Goal: Task Accomplishment & Management: Complete application form

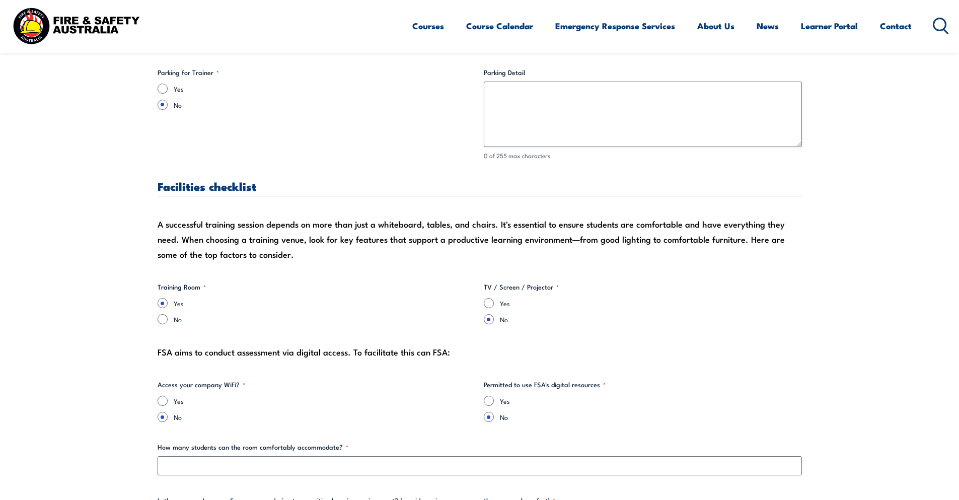
scroll to position [856, 0]
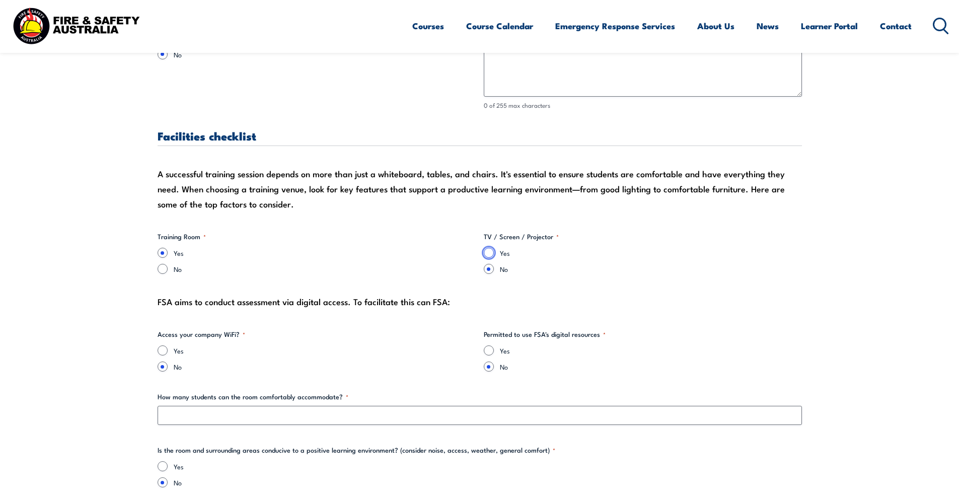
click at [492, 256] on input "Yes" at bounding box center [489, 253] width 10 height 10
radio input "true"
click at [159, 350] on input "Yes" at bounding box center [163, 350] width 10 height 10
radio input "true"
click at [488, 351] on input "Yes" at bounding box center [489, 350] width 10 height 10
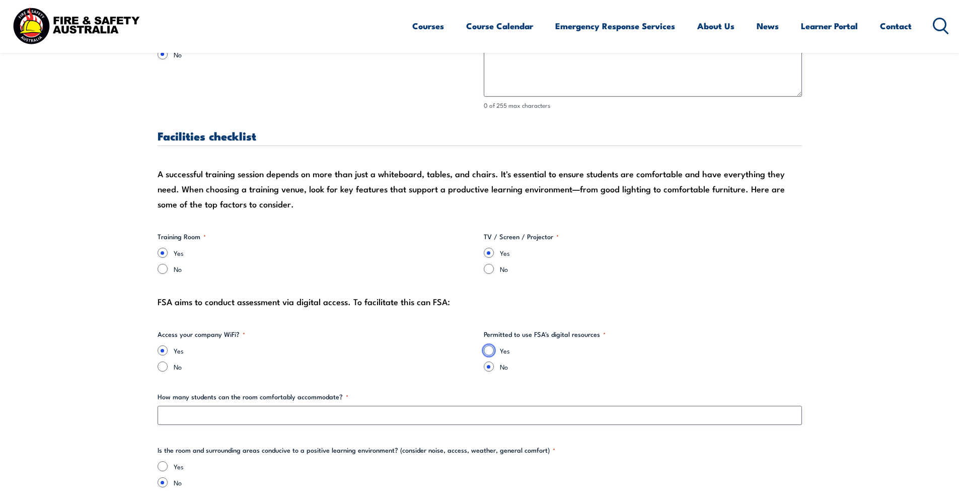
radio input "true"
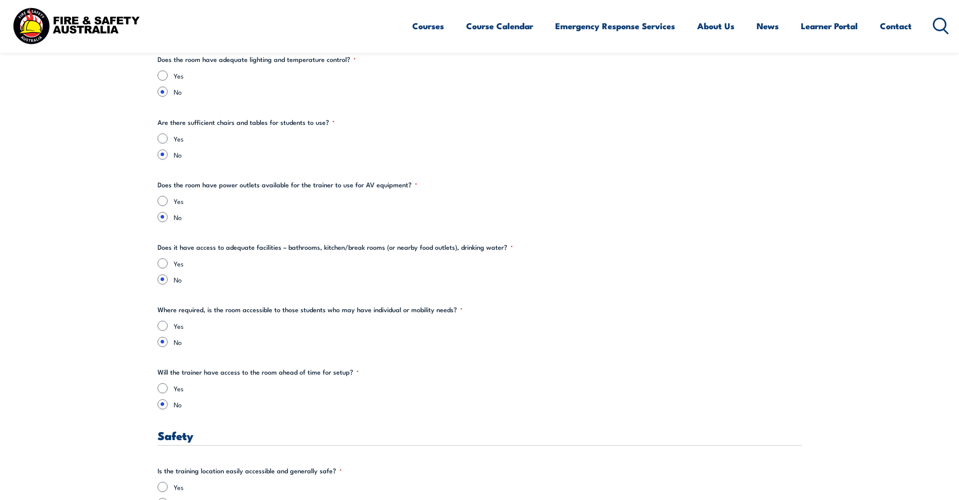
scroll to position [1208, 0]
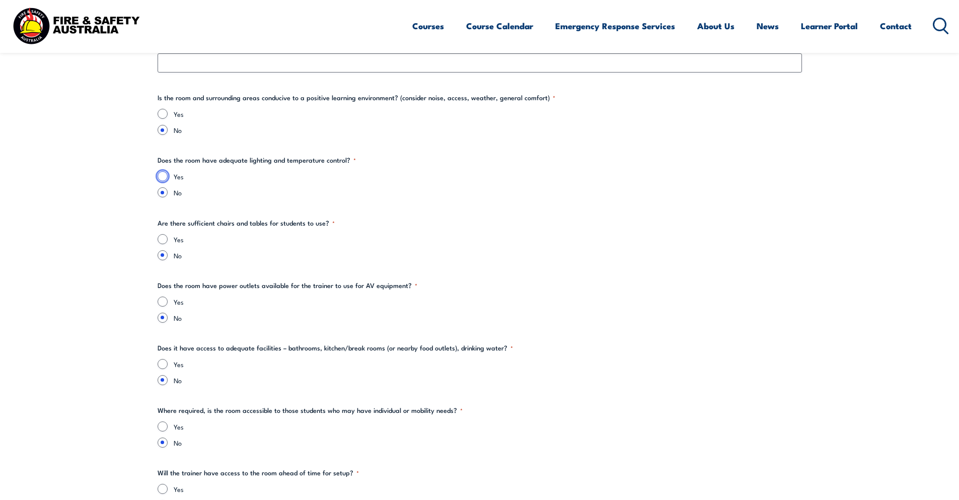
click at [161, 174] on input "Yes" at bounding box center [163, 176] width 10 height 10
radio input "true"
click at [162, 113] on input "Yes" at bounding box center [163, 114] width 10 height 10
radio input "true"
click at [165, 242] on input "Yes" at bounding box center [163, 239] width 10 height 10
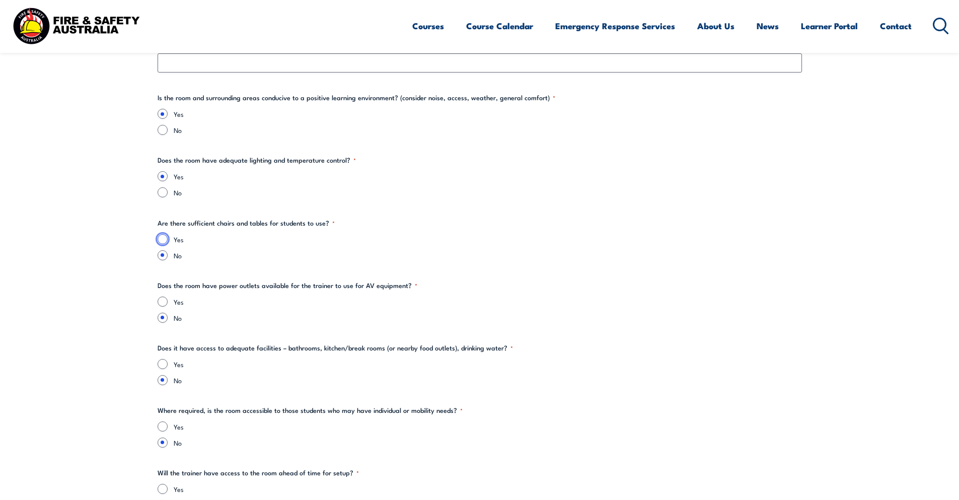
radio input "true"
click at [166, 304] on input "Yes" at bounding box center [163, 302] width 10 height 10
radio input "true"
click at [164, 364] on input "Yes" at bounding box center [163, 364] width 10 height 10
radio input "true"
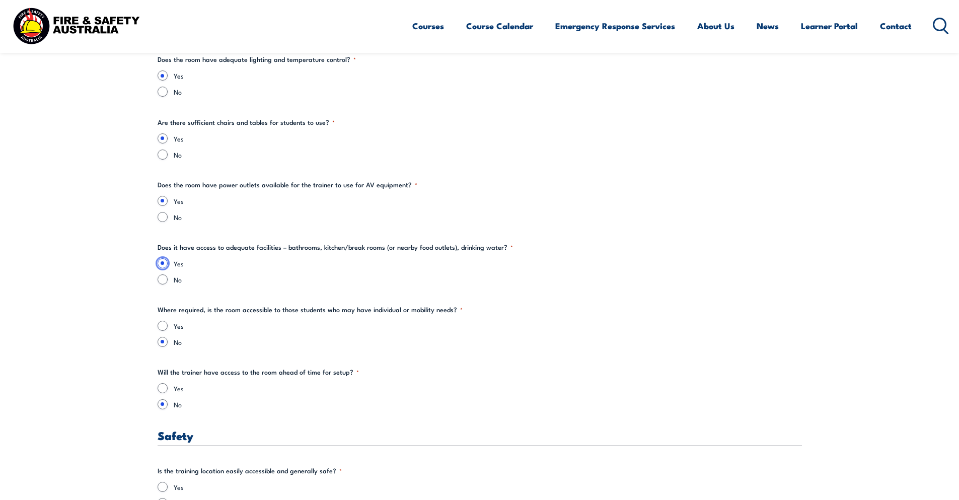
scroll to position [1359, 0]
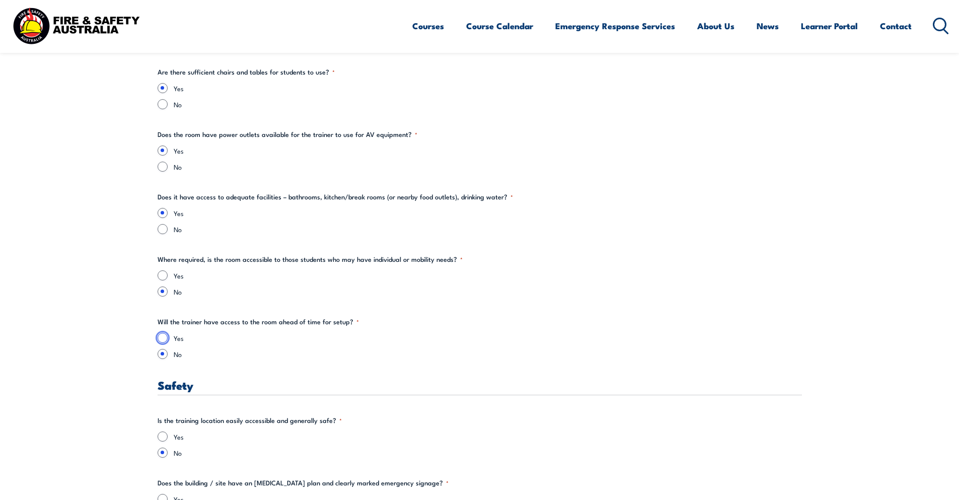
click at [159, 335] on input "Yes" at bounding box center [163, 338] width 10 height 10
radio input "true"
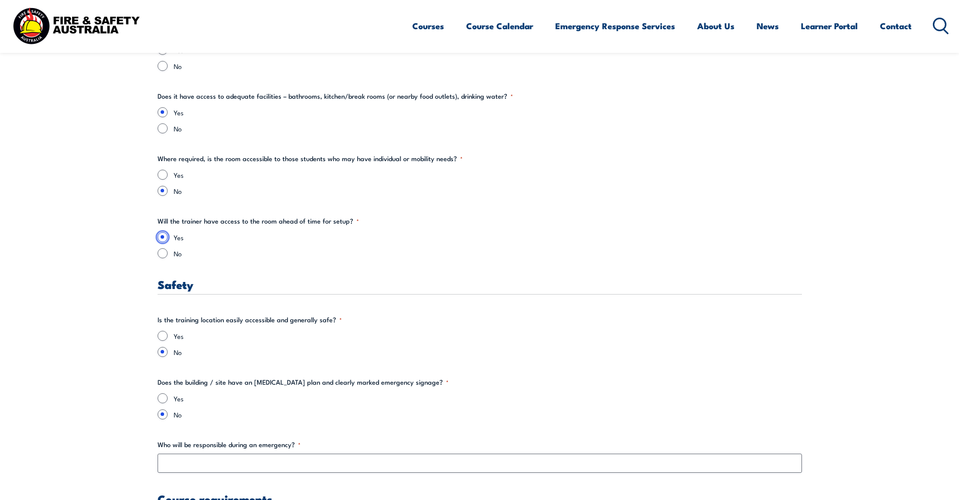
scroll to position [1510, 0]
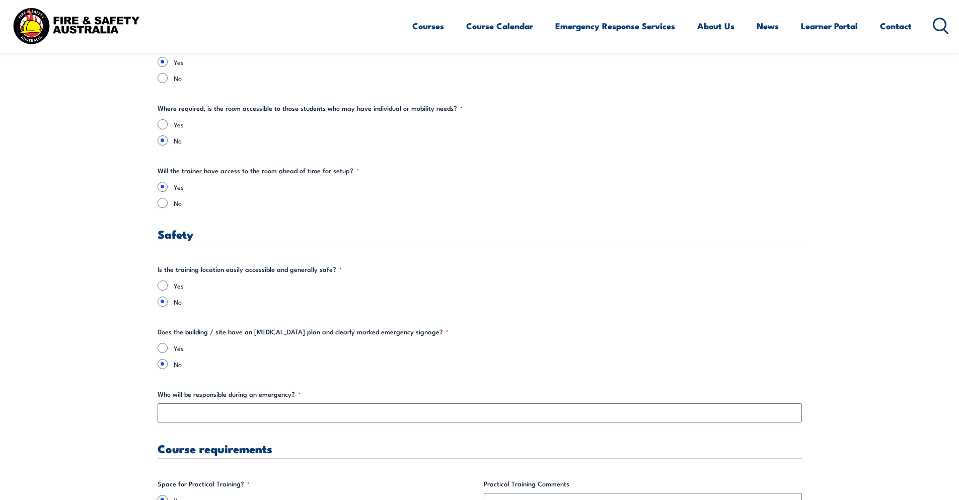
click at [167, 281] on div "Yes" at bounding box center [480, 285] width 644 height 10
click at [163, 289] on div "Yes No" at bounding box center [480, 293] width 644 height 26
click at [163, 286] on input "Yes" at bounding box center [163, 285] width 10 height 10
radio input "true"
click at [162, 352] on input "Yes" at bounding box center [163, 348] width 10 height 10
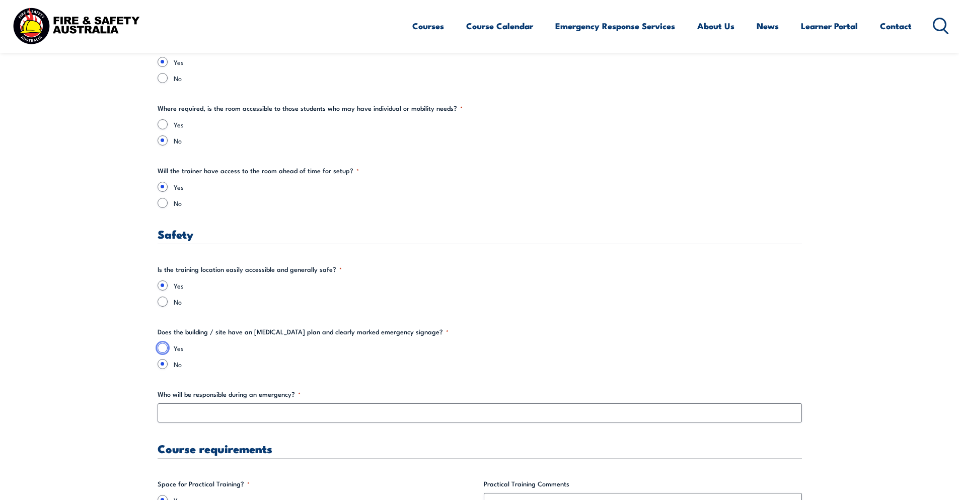
radio input "true"
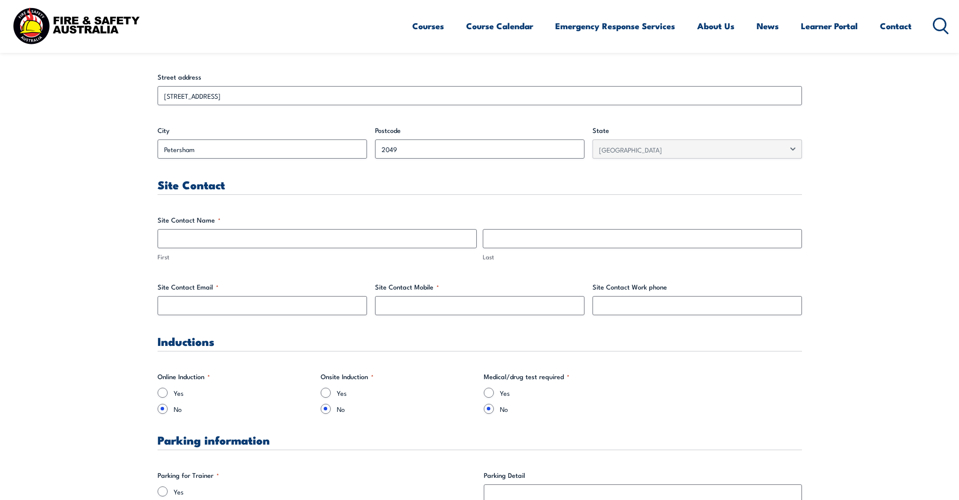
scroll to position [302, 0]
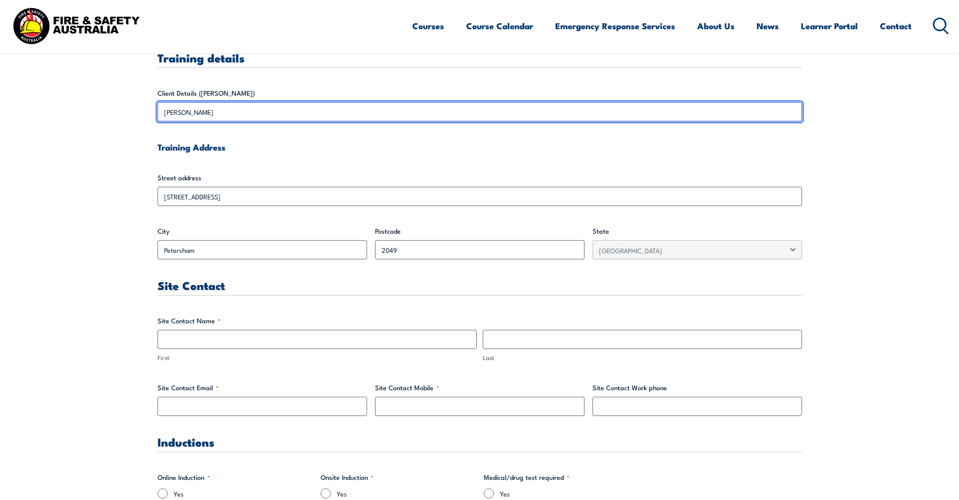
click at [212, 118] on input "[PERSON_NAME]" at bounding box center [480, 111] width 644 height 19
drag, startPoint x: 264, startPoint y: 112, endPoint x: 32, endPoint y: 113, distance: 231.6
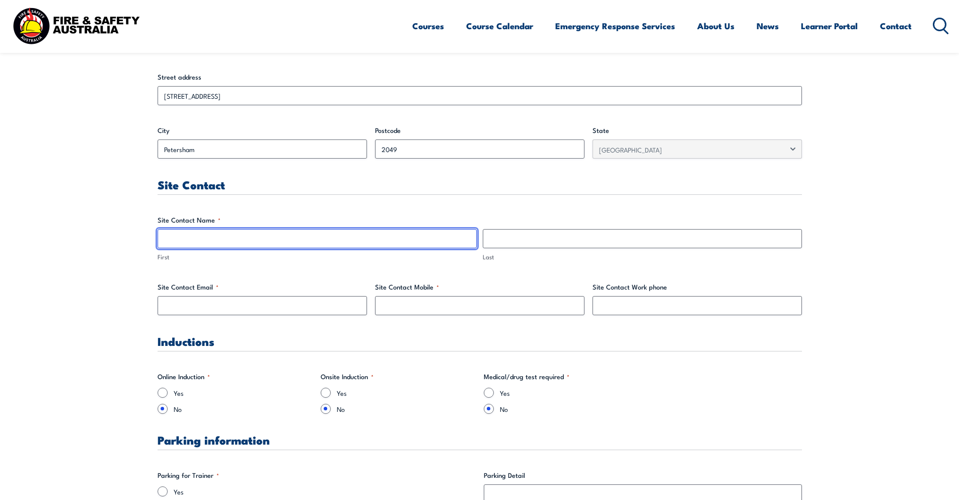
click at [321, 247] on input "First" at bounding box center [317, 238] width 319 height 19
click at [202, 242] on input "First" at bounding box center [317, 238] width 319 height 19
type input "Concierge"
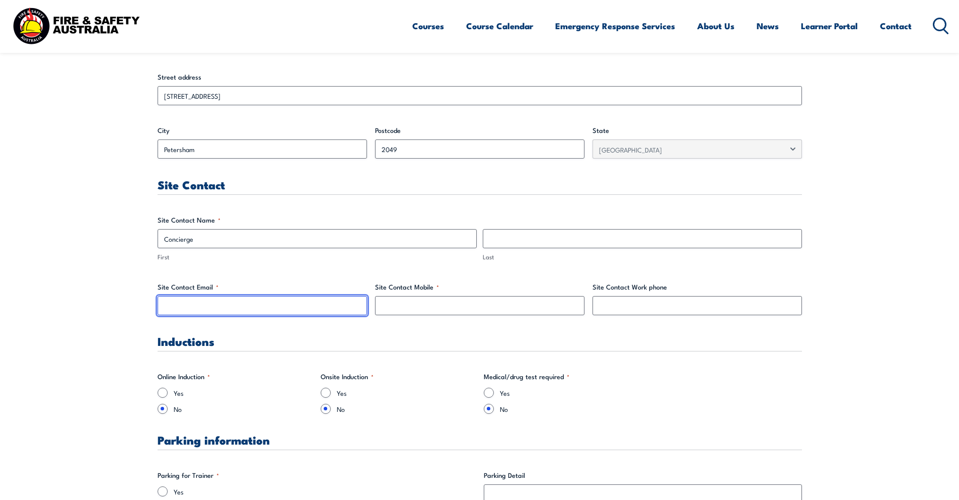
click at [251, 302] on input "Site Contact Email *" at bounding box center [262, 305] width 209 height 19
click at [231, 304] on input "Site Contact Email *" at bounding box center [262, 305] width 209 height 19
paste input "[EMAIL_ADDRESS][DOMAIN_NAME]"
type input "[EMAIL_ADDRESS][DOMAIN_NAME]"
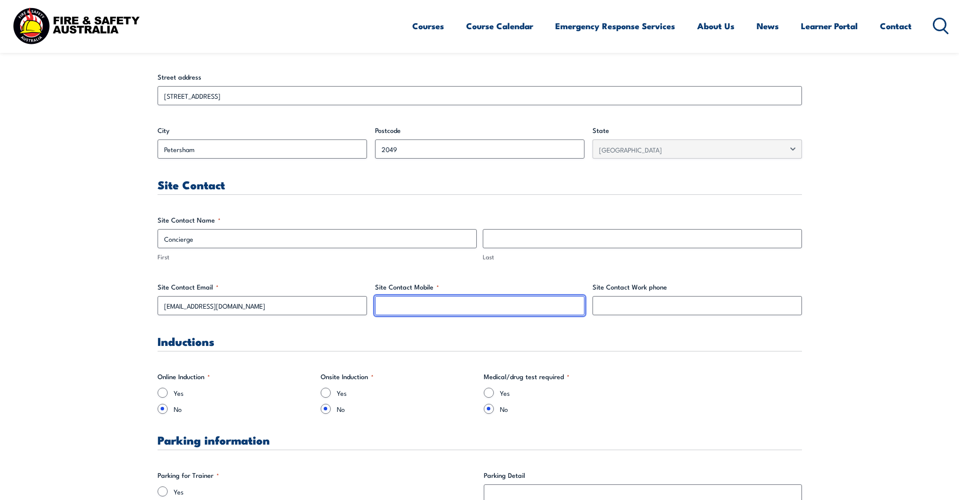
click at [437, 306] on input "Site Contact Mobile *" at bounding box center [479, 305] width 209 height 19
click at [457, 303] on input "Site Contact Mobile *" at bounding box center [479, 305] width 209 height 19
paste input "029752 8949"
click at [407, 307] on input "029752 8949" at bounding box center [479, 305] width 209 height 19
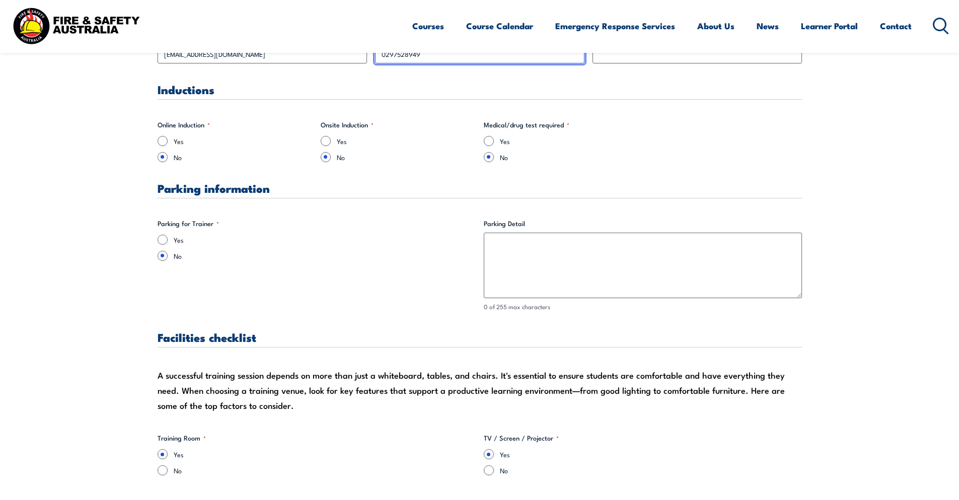
scroll to position [705, 0]
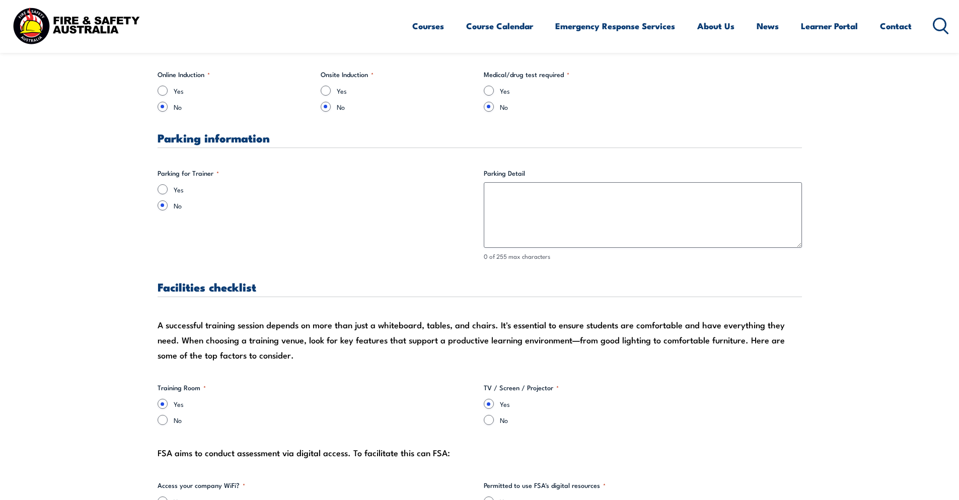
type input "0297528949"
click at [161, 188] on input "Yes" at bounding box center [163, 189] width 10 height 10
radio input "true"
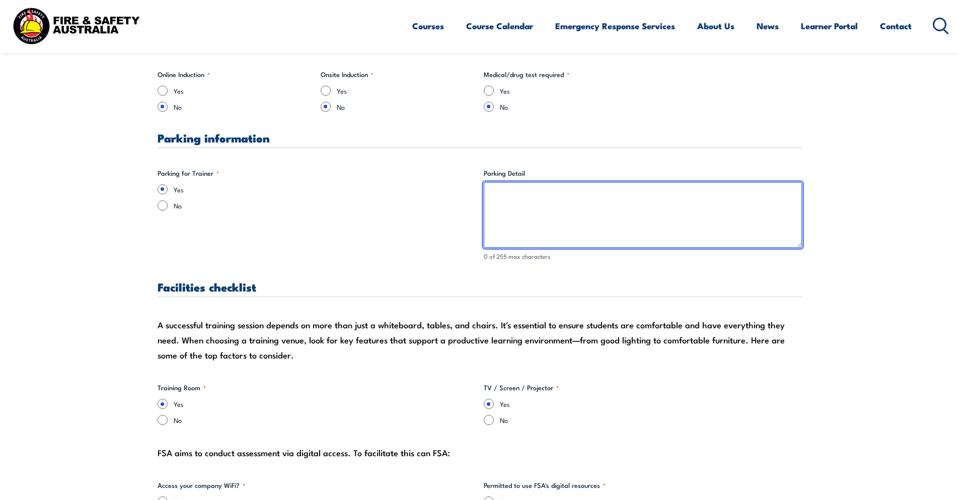
click at [564, 202] on textarea "Parking Detail" at bounding box center [643, 214] width 318 height 65
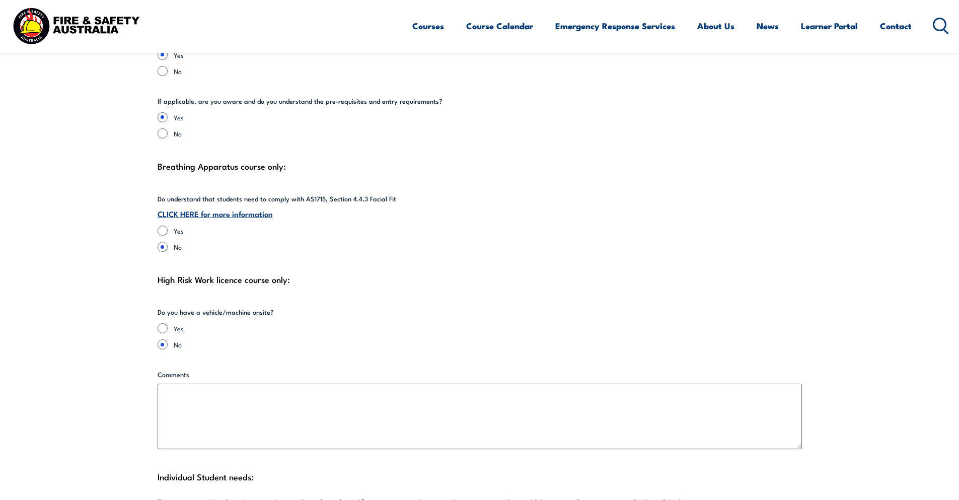
scroll to position [2165, 0]
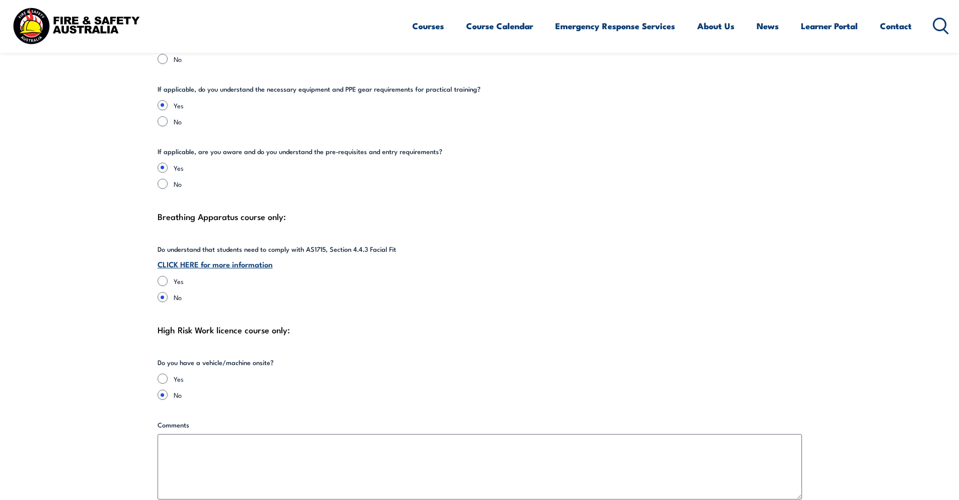
type textarea "Contact concierge for parking"
click at [164, 276] on input "Yes" at bounding box center [163, 281] width 10 height 10
radio input "true"
click at [160, 292] on input "No" at bounding box center [163, 297] width 10 height 10
radio input "true"
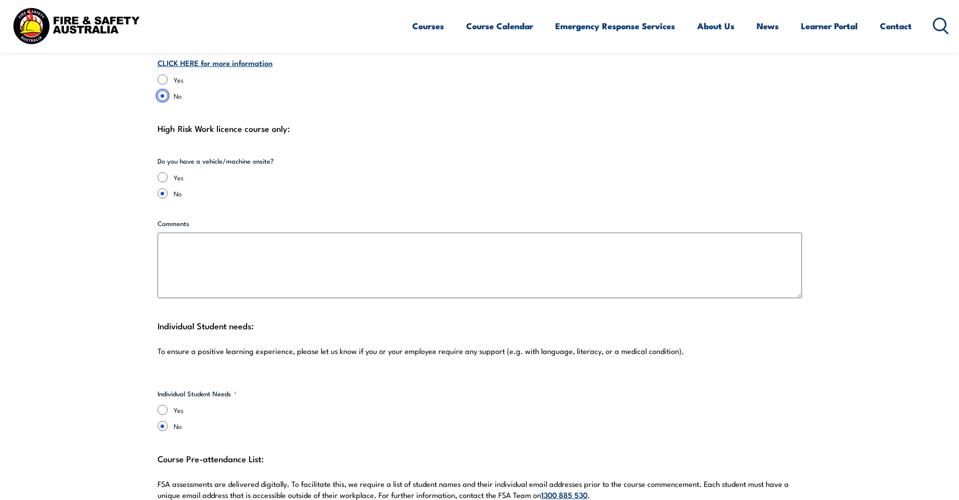
scroll to position [2568, 0]
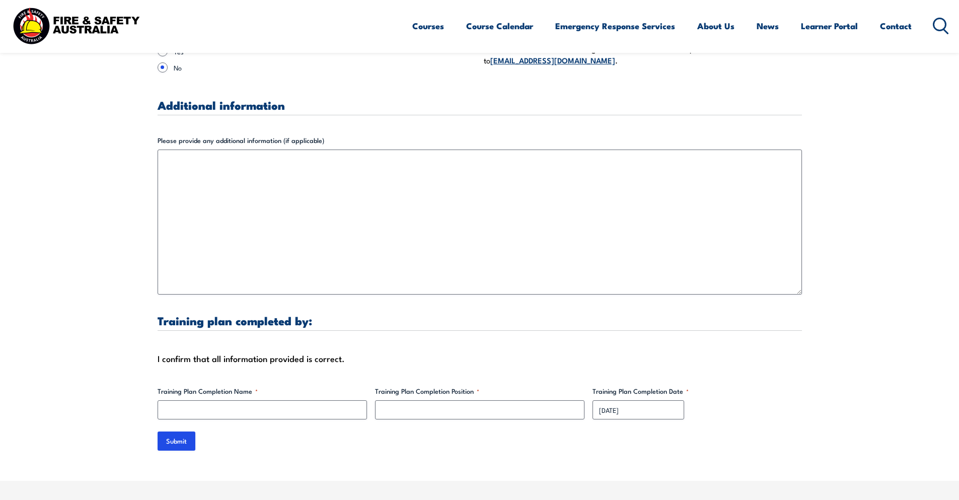
scroll to position [2819, 0]
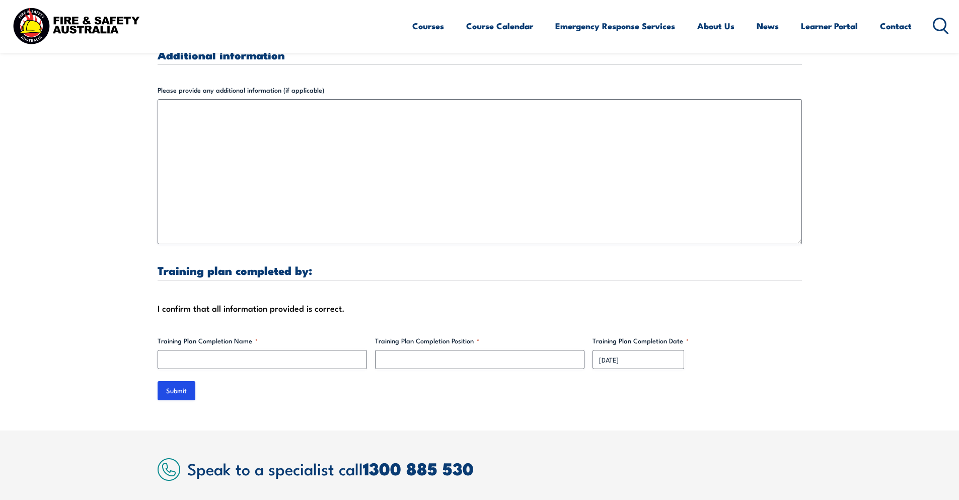
scroll to position [2970, 0]
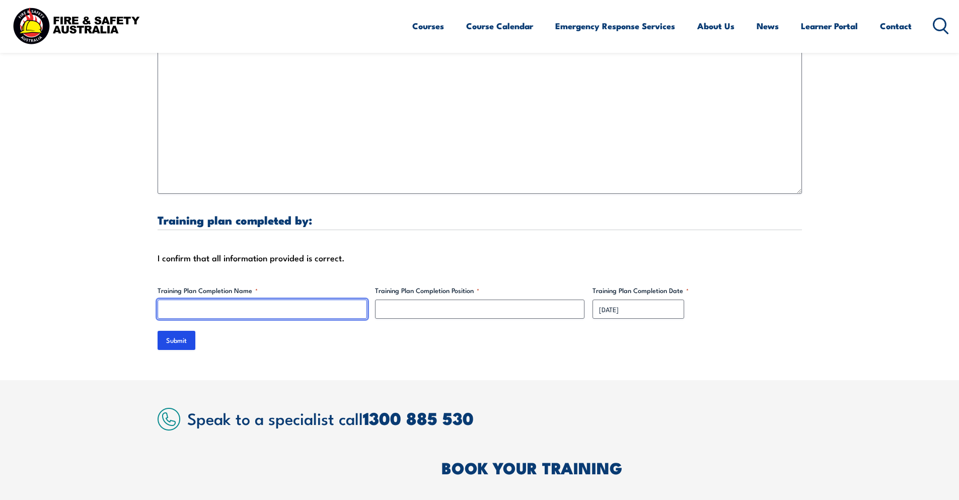
click at [245, 300] on input "Training Plan Completion Name *" at bounding box center [262, 309] width 209 height 19
type input "[PERSON_NAME]"
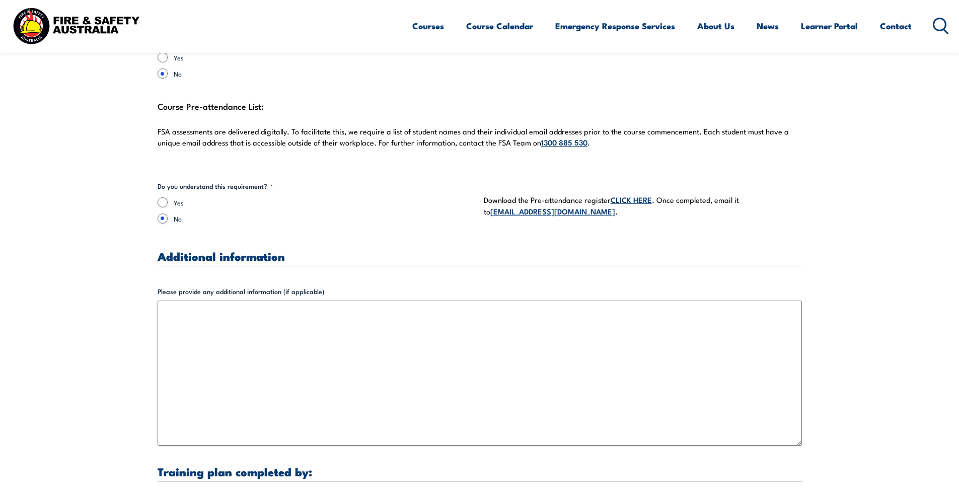
scroll to position [2618, 0]
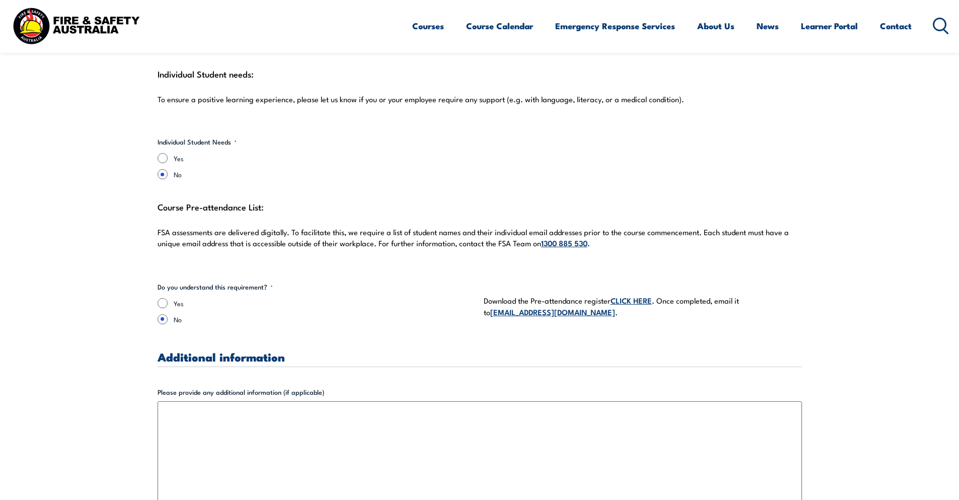
type input "Education Consultant"
click at [168, 298] on div "Yes" at bounding box center [317, 303] width 318 height 10
click at [161, 298] on input "Yes" at bounding box center [163, 303] width 10 height 10
radio input "true"
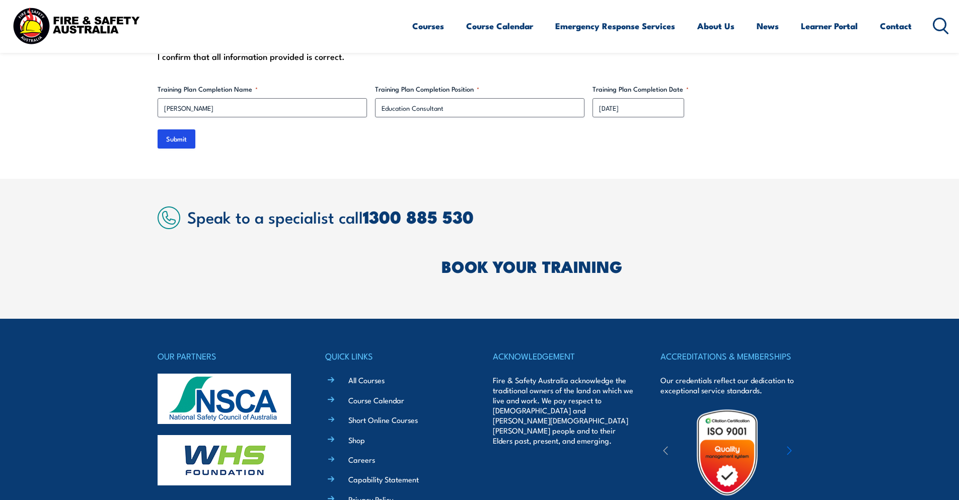
scroll to position [3021, 0]
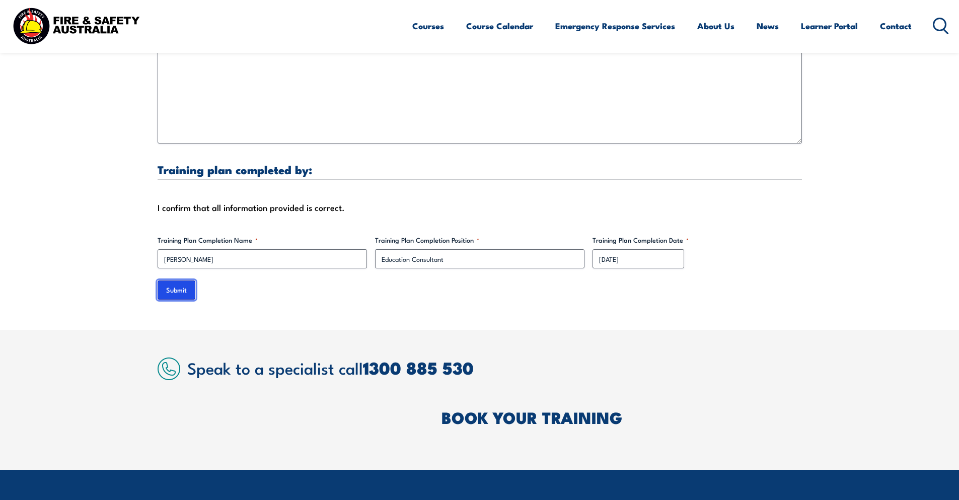
click at [181, 280] on input "Submit" at bounding box center [177, 289] width 38 height 19
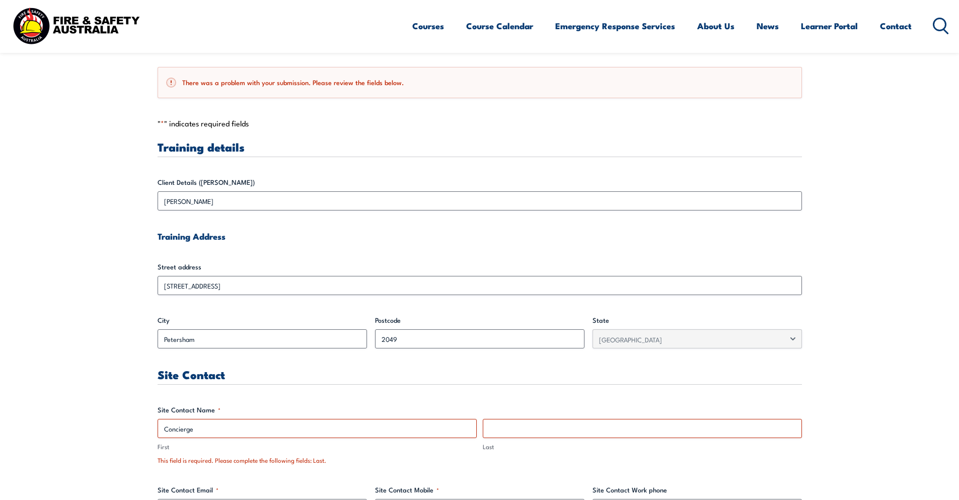
scroll to position [403, 0]
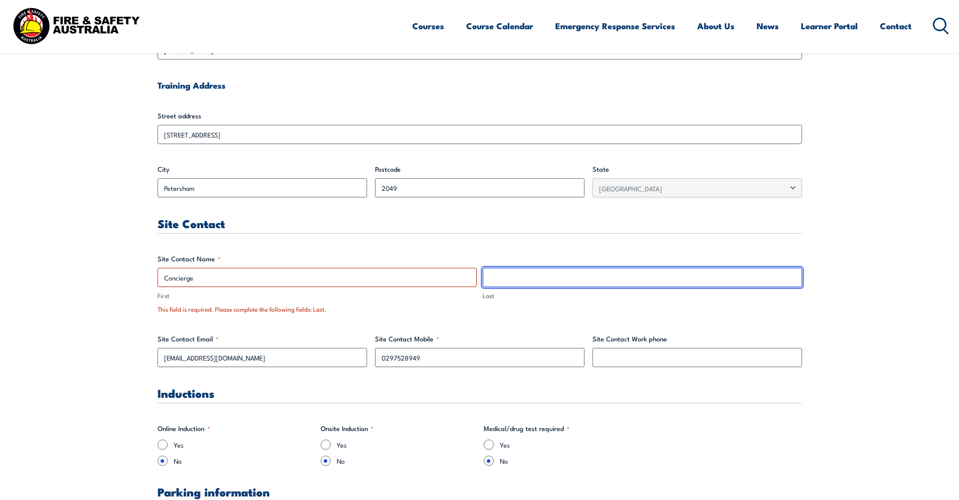
click at [535, 276] on input "Last" at bounding box center [642, 277] width 319 height 19
type input "Concierge"
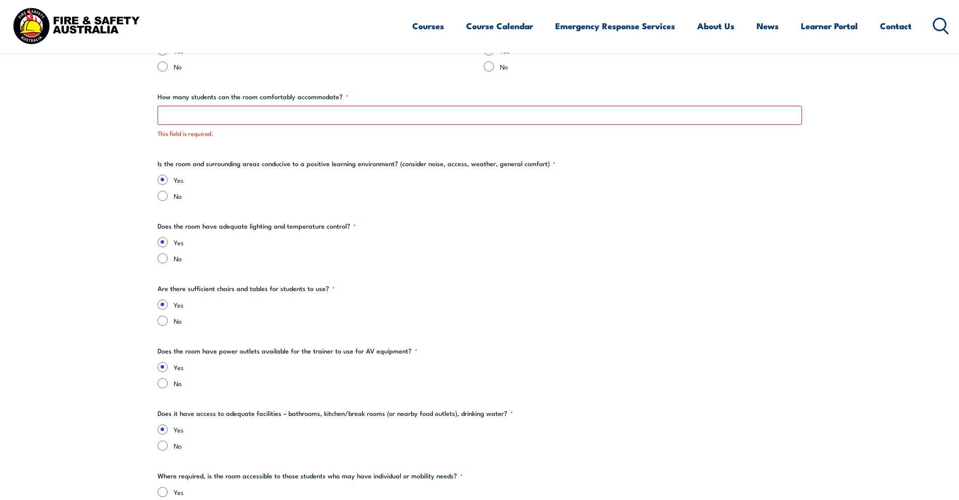
scroll to position [1108, 0]
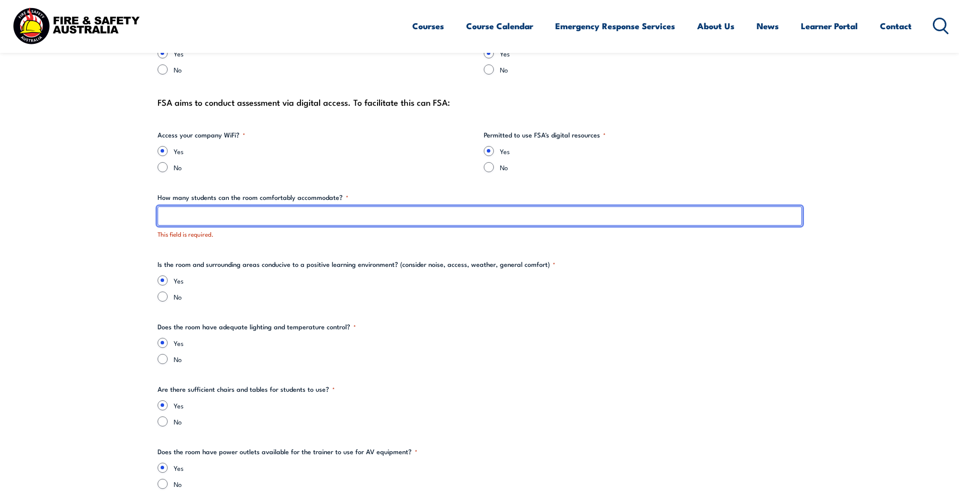
click at [376, 217] on input "How many students can the room comfortably accommodate? *" at bounding box center [480, 215] width 644 height 19
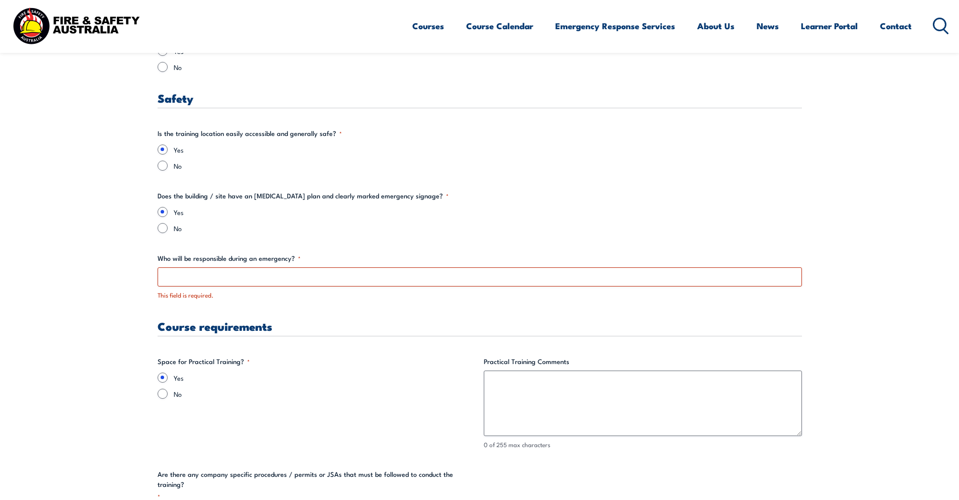
scroll to position [1762, 0]
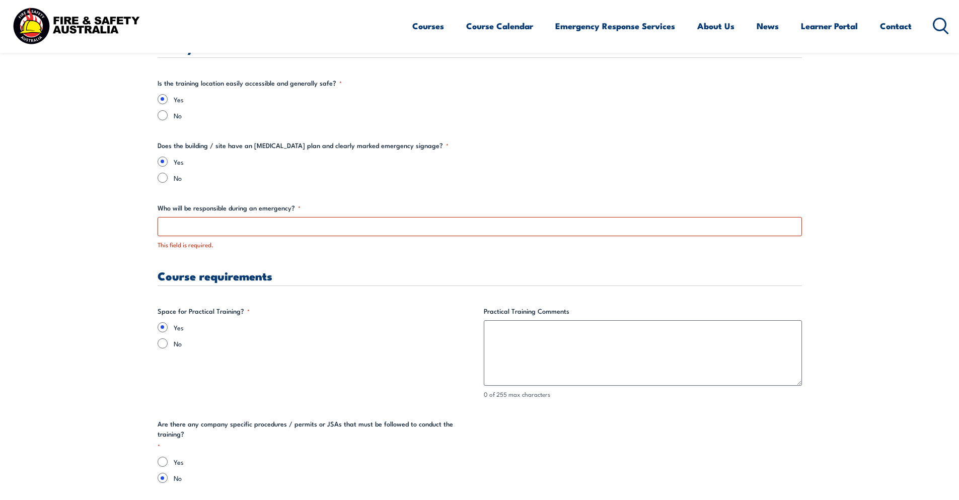
type input "20"
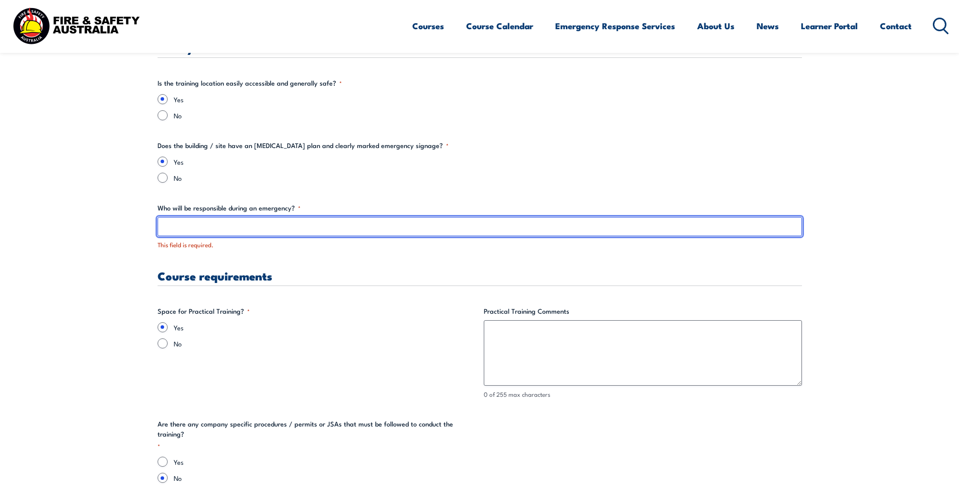
click at [322, 227] on input "Who will be responsible during an emergency? *" at bounding box center [480, 226] width 644 height 19
type input "Concierge"
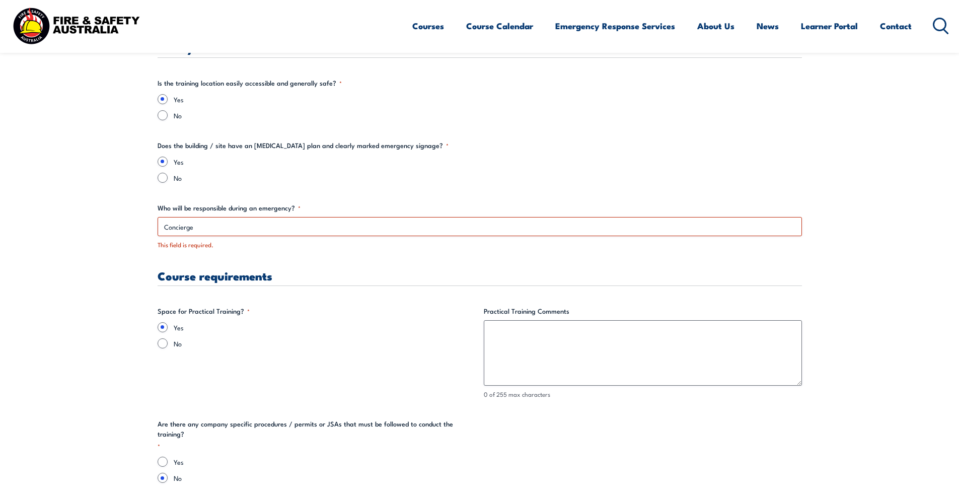
click at [629, 173] on label "No" at bounding box center [488, 178] width 628 height 10
click at [168, 173] on input "No" at bounding box center [163, 178] width 10 height 10
radio input "true"
click at [166, 164] on input "Yes" at bounding box center [163, 162] width 10 height 10
radio input "true"
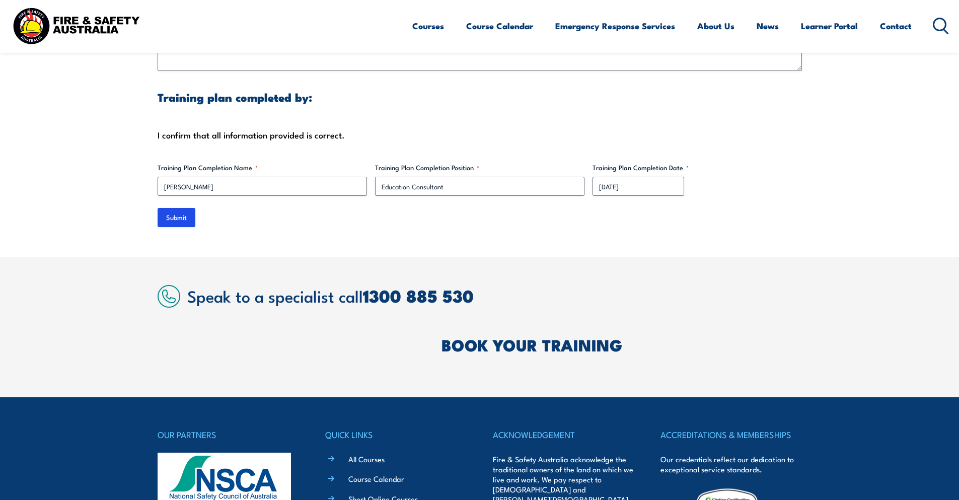
scroll to position [3222, 0]
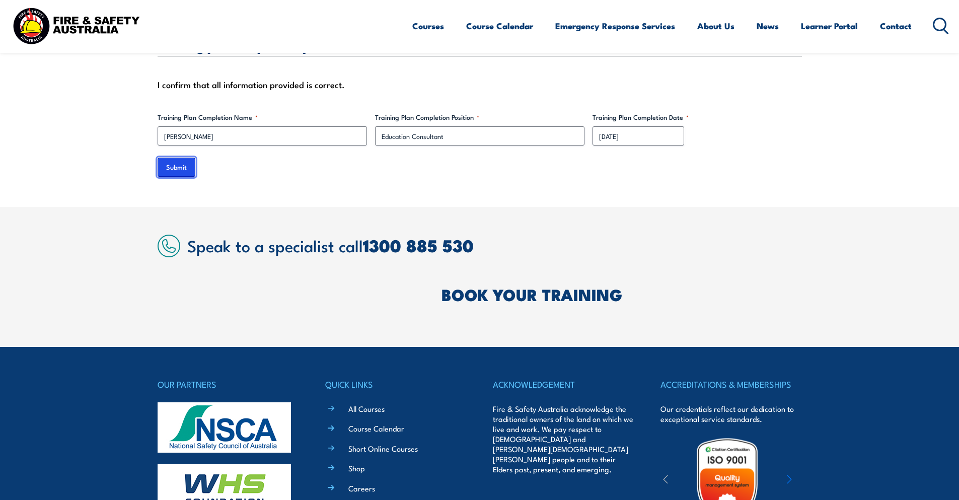
click at [179, 161] on input "Submit" at bounding box center [177, 167] width 38 height 19
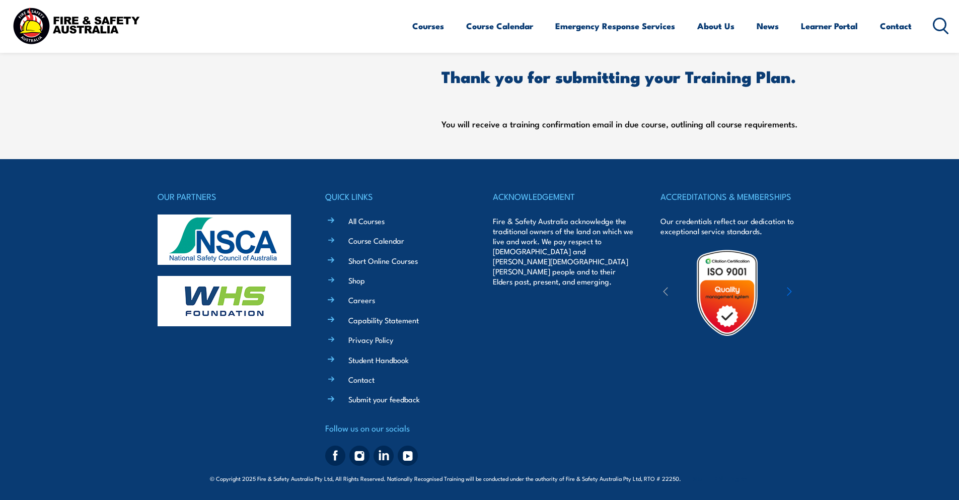
scroll to position [0, 0]
